Goal: Information Seeking & Learning: Learn about a topic

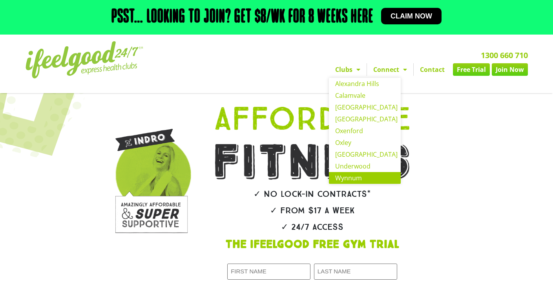
click at [348, 184] on link "Wynnum" at bounding box center [365, 178] width 72 height 12
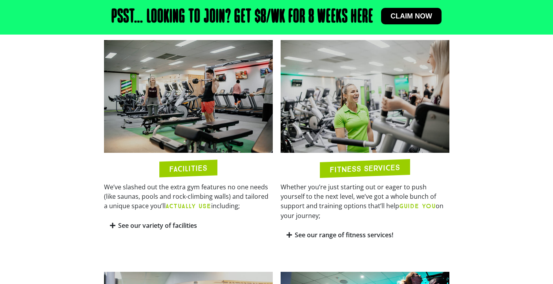
scroll to position [374, 0]
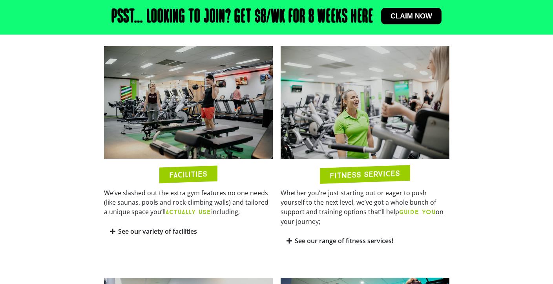
click at [138, 236] on link "See our variety of facilities" at bounding box center [157, 231] width 79 height 9
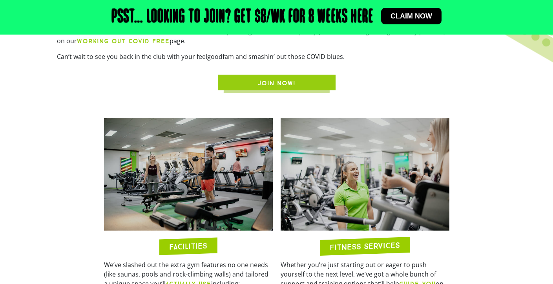
scroll to position [297, 0]
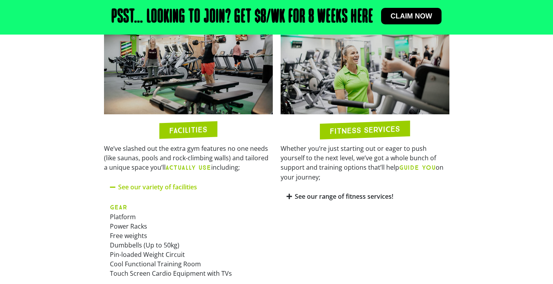
scroll to position [425, 0]
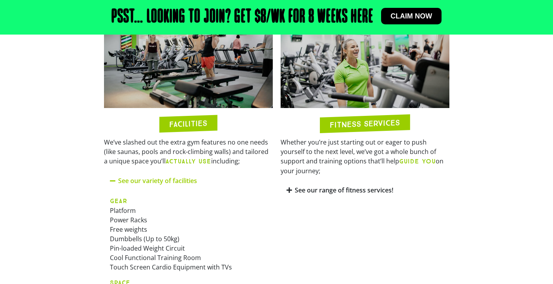
click at [298, 194] on link "See our range of fitness services!" at bounding box center [344, 190] width 99 height 9
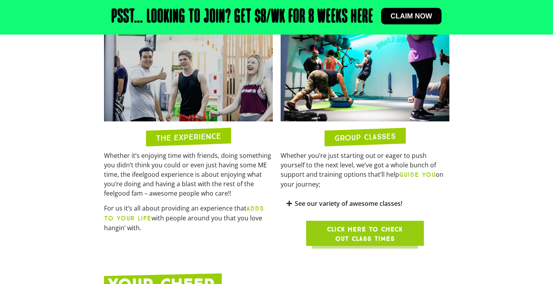
scroll to position [840, 0]
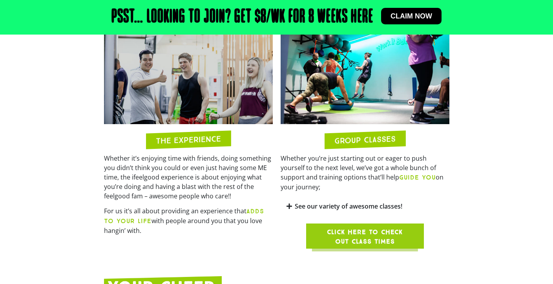
click at [326, 211] on link "See our variety of awesome classes!" at bounding box center [349, 206] width 108 height 9
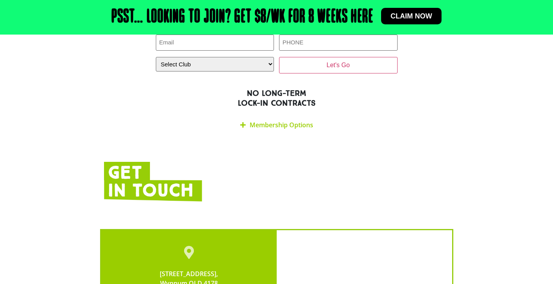
scroll to position [1633, 0]
click at [275, 120] on link "Membership Options" at bounding box center [282, 124] width 64 height 9
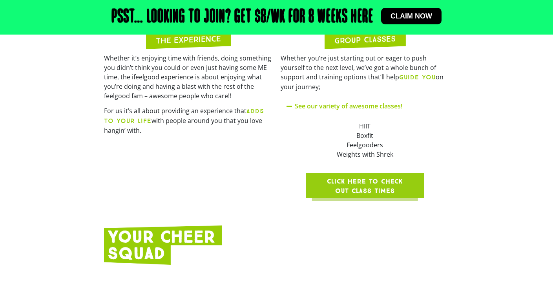
scroll to position [904, 0]
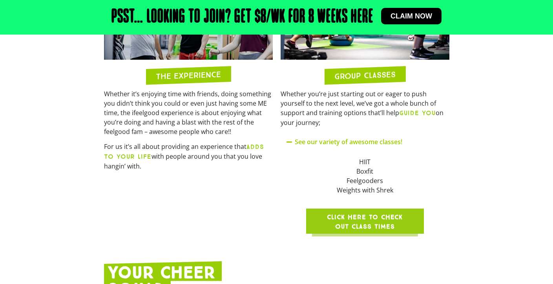
click at [362, 231] on span "Click here to check out class times" at bounding box center [365, 221] width 80 height 19
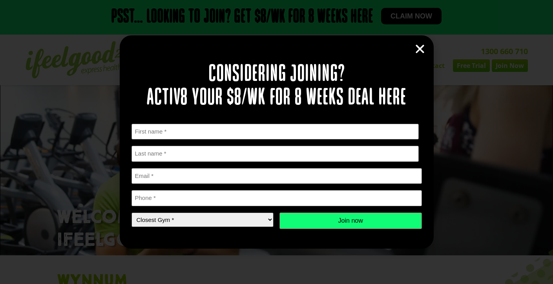
select select "Wynnum"
